Goal: Transaction & Acquisition: Purchase product/service

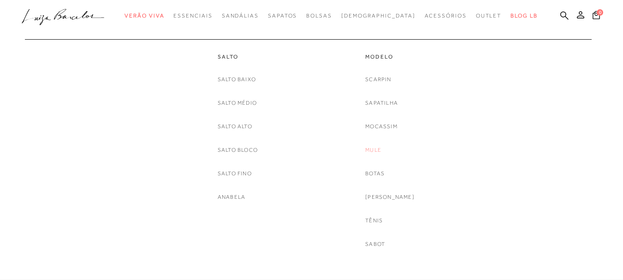
click at [379, 148] on link "Mule" at bounding box center [373, 150] width 16 height 10
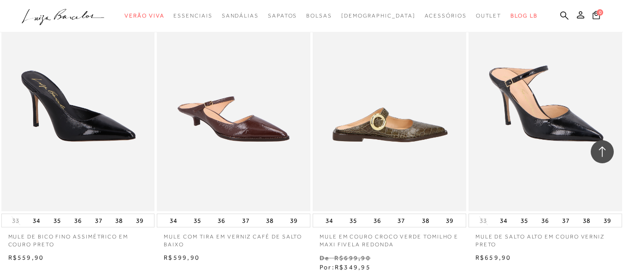
scroll to position [1567, 0]
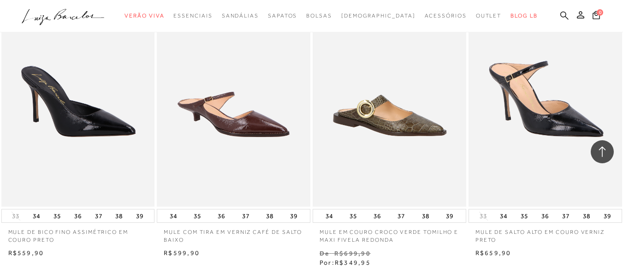
click at [560, 12] on icon at bounding box center [564, 15] width 8 height 8
click at [560, 16] on icon at bounding box center [564, 15] width 8 height 9
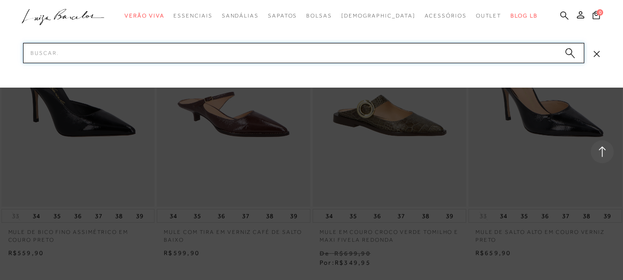
paste input "13470037"
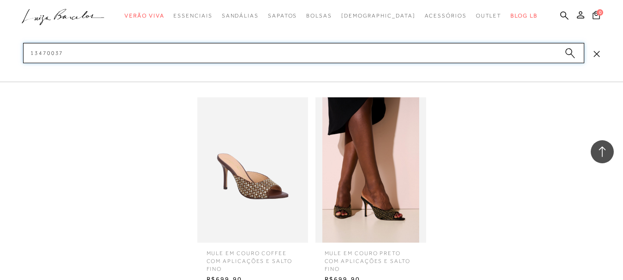
type input "13470037"
click at [399, 153] on img at bounding box center [370, 169] width 111 height 145
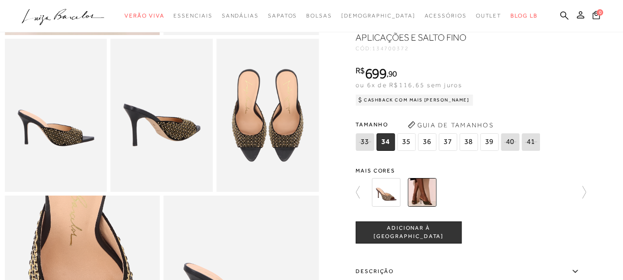
scroll to position [369, 0]
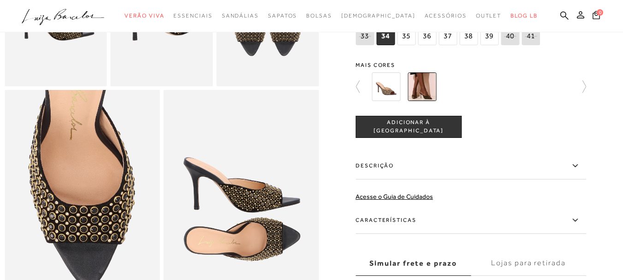
click at [413, 179] on label "Descrição" at bounding box center [470, 166] width 230 height 27
click at [0, 0] on input "Descrição" at bounding box center [0, 0] width 0 height 0
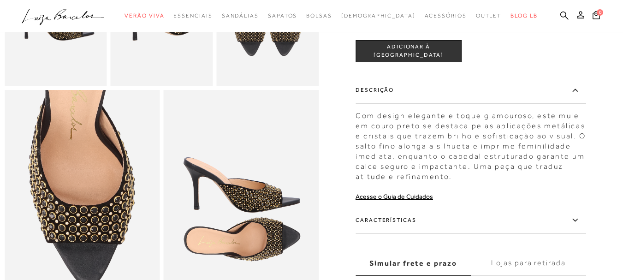
click at [359, 127] on div "Com design elegante e toque glamouroso, este mule em couro preto se destaca pel…" at bounding box center [470, 144] width 230 height 76
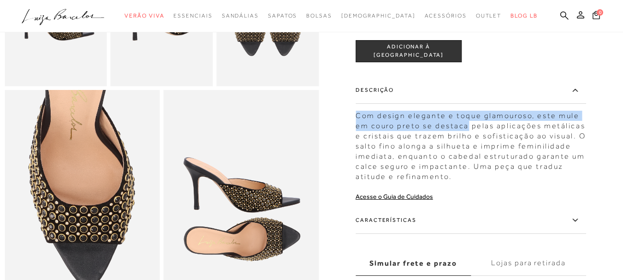
drag, startPoint x: 359, startPoint y: 127, endPoint x: 465, endPoint y: 138, distance: 106.1
click at [465, 138] on div "Com design elegante e toque glamouroso, este mule em couro preto se destaca pel…" at bounding box center [470, 144] width 230 height 76
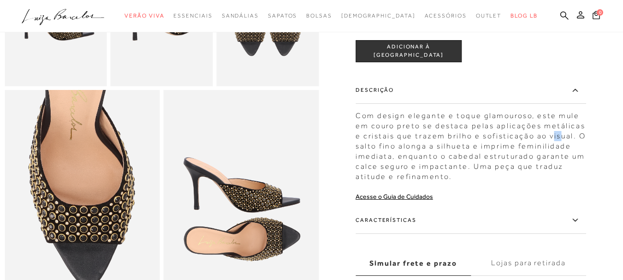
click at [562, 150] on div "Com design elegante e toque glamouroso, este mule em couro preto se destaca pel…" at bounding box center [470, 144] width 230 height 76
drag, startPoint x: 595, startPoint y: 159, endPoint x: 482, endPoint y: 130, distance: 117.1
click at [595, 159] on div at bounding box center [311, 10] width 613 height 626
click at [357, 129] on div at bounding box center [311, 10] width 613 height 626
drag, startPoint x: 358, startPoint y: 128, endPoint x: 363, endPoint y: 131, distance: 6.0
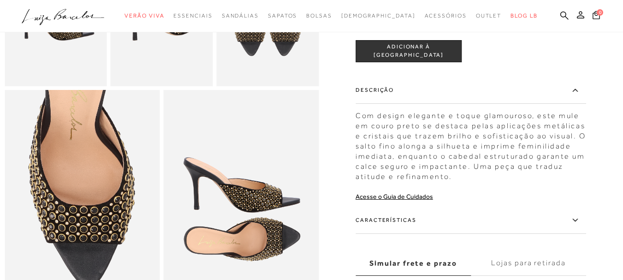
click at [359, 128] on div at bounding box center [311, 10] width 613 height 626
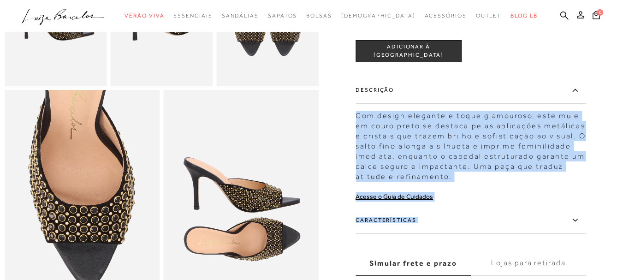
click at [524, 214] on div "MULE EM COURO PRETO COM APLICAÇÕES E SALTO FINO CÓD: 134700372 × É necessário s…" at bounding box center [470, 80] width 230 height 486
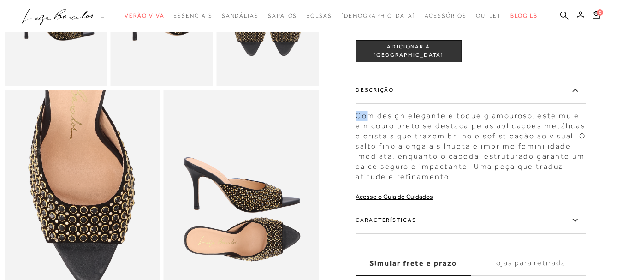
drag, startPoint x: 360, startPoint y: 129, endPoint x: 381, endPoint y: 133, distance: 21.2
click at [375, 132] on div "Com design elegante e toque glamouroso, este mule em couro preto se destaca pel…" at bounding box center [470, 144] width 230 height 76
drag, startPoint x: 381, startPoint y: 133, endPoint x: 429, endPoint y: 135, distance: 48.4
click at [388, 135] on div "Com design elegante e toque glamouroso, este mule em couro preto se destaca pel…" at bounding box center [470, 144] width 230 height 76
drag, startPoint x: 429, startPoint y: 135, endPoint x: 496, endPoint y: 143, distance: 67.4
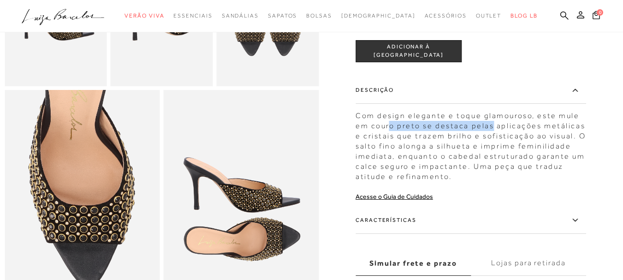
click at [496, 143] on div "Com design elegante e toque glamouroso, este mule em couro preto se destaca pel…" at bounding box center [470, 144] width 230 height 76
click at [551, 212] on div "MULE EM COURO PRETO COM APLICAÇÕES E SALTO FINO CÓD: 134700372 × É necessário s…" at bounding box center [470, 80] width 230 height 486
click at [359, 129] on div "Com design elegante e toque glamouroso, este mule em couro preto se destaca pel…" at bounding box center [470, 144] width 230 height 76
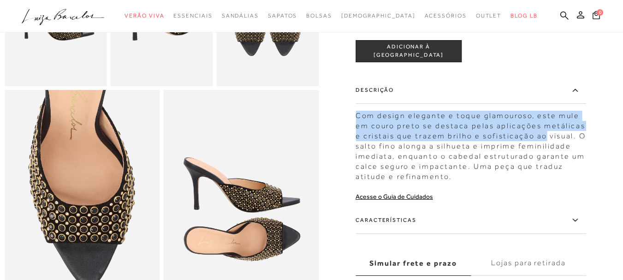
drag, startPoint x: 359, startPoint y: 129, endPoint x: 549, endPoint y: 154, distance: 192.1
click at [543, 154] on div "Com design elegante e toque glamouroso, este mule em couro preto se destaca pel…" at bounding box center [470, 144] width 230 height 76
click at [578, 152] on div "Com design elegante e toque glamouroso, este mule em couro preto se destaca pel…" at bounding box center [470, 144] width 230 height 76
drag, startPoint x: 359, startPoint y: 130, endPoint x: 577, endPoint y: 151, distance: 219.0
click at [577, 151] on div "Com design elegante e toque glamouroso, este mule em couro preto se destaca pel…" at bounding box center [470, 144] width 230 height 76
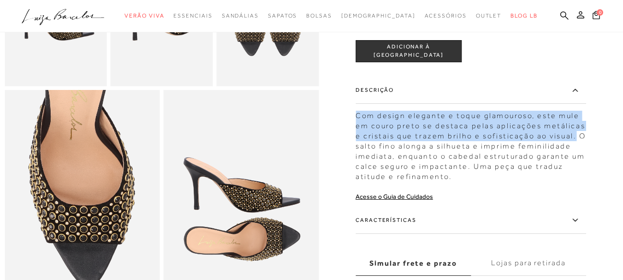
click at [577, 151] on div "Com design elegante e toque glamouroso, este mule em couro preto se destaca pel…" at bounding box center [470, 144] width 230 height 76
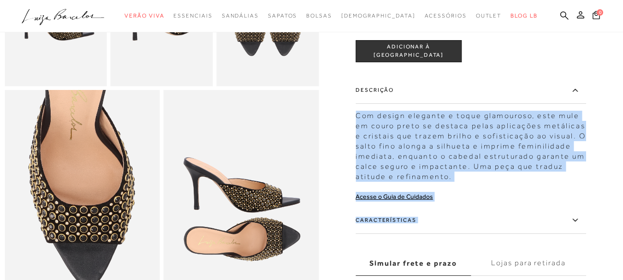
click at [359, 128] on div at bounding box center [311, 10] width 613 height 626
click at [359, 128] on div "Com design elegante e toque glamouroso, este mule em couro preto se destaca pel…" at bounding box center [470, 144] width 230 height 76
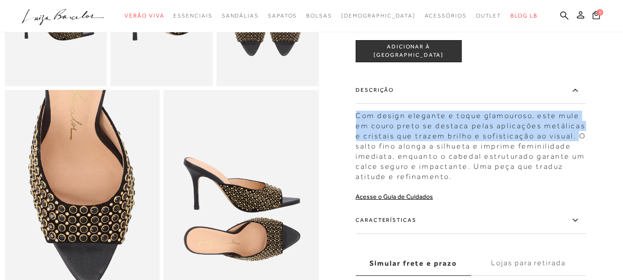
drag, startPoint x: 359, startPoint y: 128, endPoint x: 579, endPoint y: 147, distance: 220.7
click at [579, 147] on div "Com design elegante e toque glamouroso, este mule em couro preto se destaca pel…" at bounding box center [470, 144] width 230 height 76
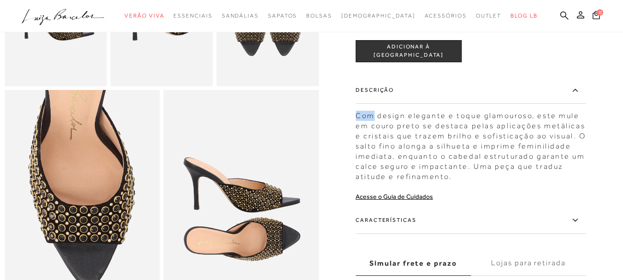
drag, startPoint x: 359, startPoint y: 127, endPoint x: 405, endPoint y: 131, distance: 45.8
click at [377, 130] on div "Com design elegante e toque glamouroso, este mule em couro preto se destaca pel…" at bounding box center [470, 144] width 230 height 76
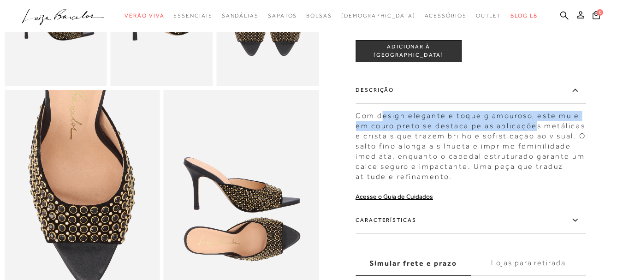
drag, startPoint x: 405, startPoint y: 131, endPoint x: 537, endPoint y: 143, distance: 132.4
click at [537, 143] on div "Com design elegante e toque glamouroso, este mule em couro preto se destaca pel…" at bounding box center [470, 144] width 230 height 76
drag, startPoint x: 359, startPoint y: 128, endPoint x: 518, endPoint y: 137, distance: 158.8
click at [489, 136] on div "Com design elegante e toque glamouroso, este mule em couro preto se destaca pel…" at bounding box center [470, 144] width 230 height 76
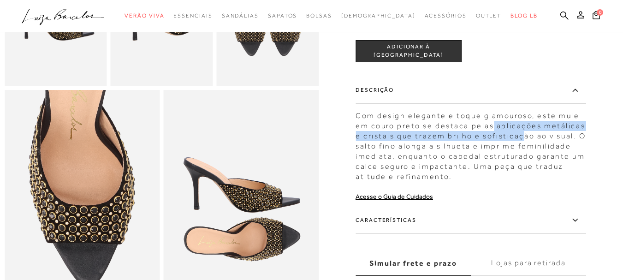
drag, startPoint x: 518, startPoint y: 137, endPoint x: 555, endPoint y: 146, distance: 38.3
click at [532, 146] on div "Com design elegante e toque glamouroso, este mule em couro preto se destaca pel…" at bounding box center [470, 144] width 230 height 76
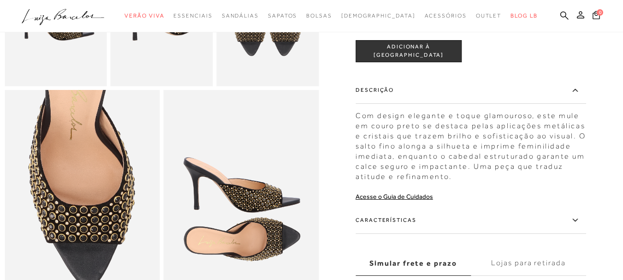
click at [595, 81] on div at bounding box center [311, 10] width 613 height 626
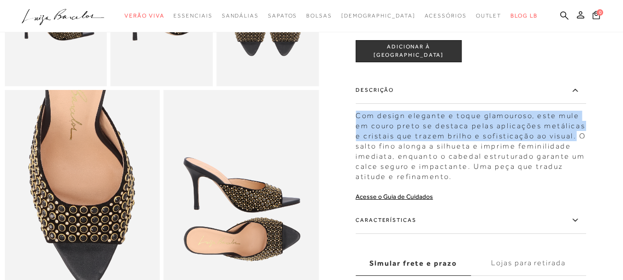
drag, startPoint x: 359, startPoint y: 128, endPoint x: 578, endPoint y: 152, distance: 219.8
click at [578, 152] on div "Com design elegante e toque glamouroso, este mule em couro preto se destaca pel…" at bounding box center [470, 144] width 230 height 76
drag, startPoint x: 359, startPoint y: 130, endPoint x: 579, endPoint y: 150, distance: 220.7
click at [579, 150] on div "Com design elegante e toque glamouroso, este mule em couro preto se destaca pel…" at bounding box center [470, 144] width 230 height 76
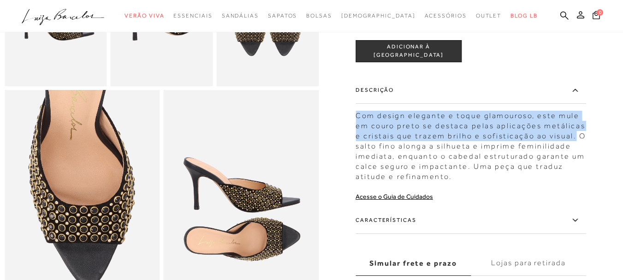
copy div "Com design elegante e toque glamouroso, este mule em couro preto se destaca pel…"
